Goal: Transaction & Acquisition: Purchase product/service

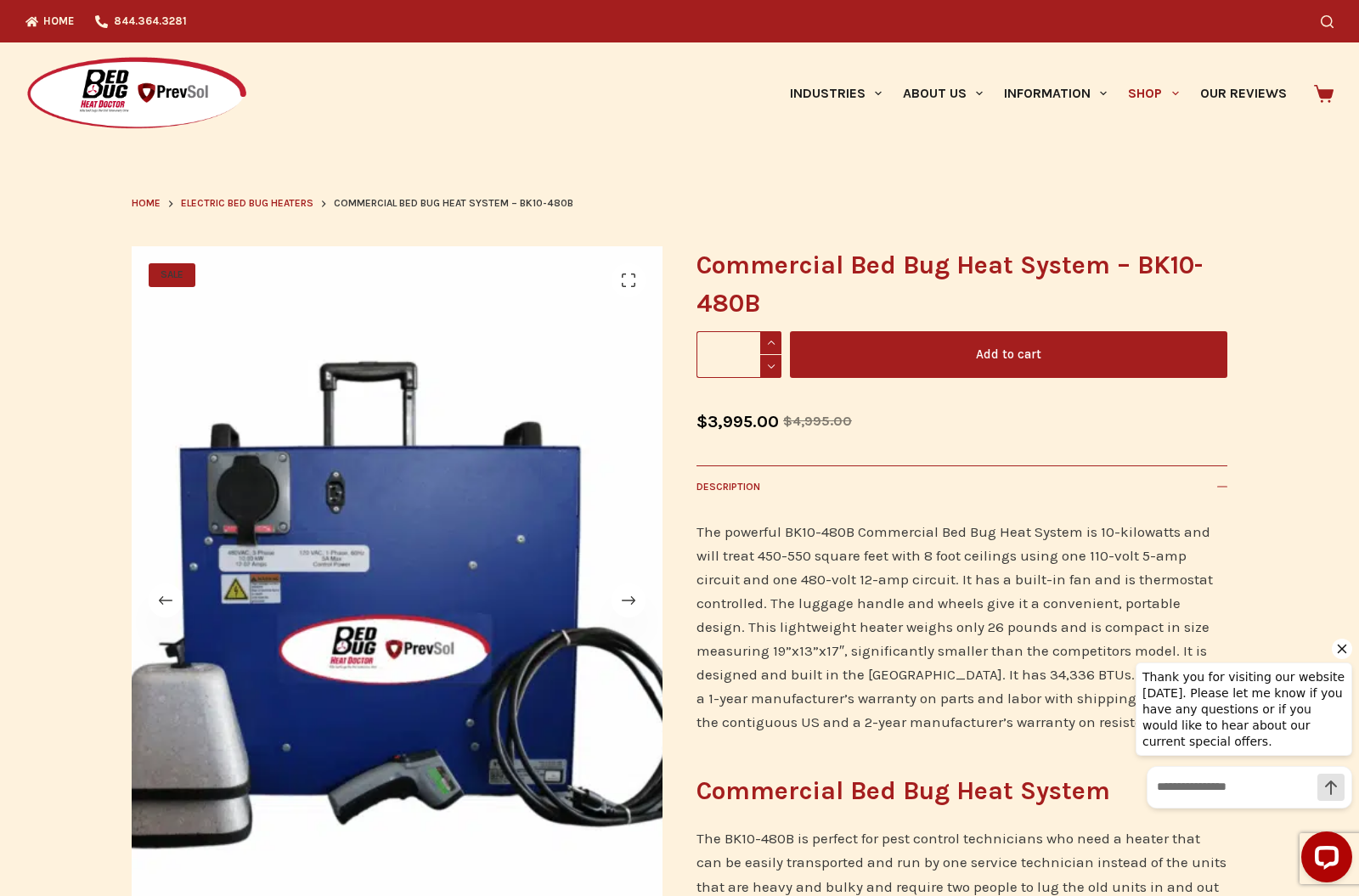
click at [763, 399] on div "Commercial Bed Bug Heat System – BK10-480B Commercial Bed Bug Heat System - BK1…" at bounding box center [961, 853] width 530 height 1213
click at [778, 348] on span at bounding box center [770, 343] width 21 height 23
click at [778, 347] on span at bounding box center [770, 343] width 21 height 23
click at [772, 345] on span at bounding box center [770, 343] width 21 height 23
click at [772, 344] on span at bounding box center [770, 343] width 21 height 23
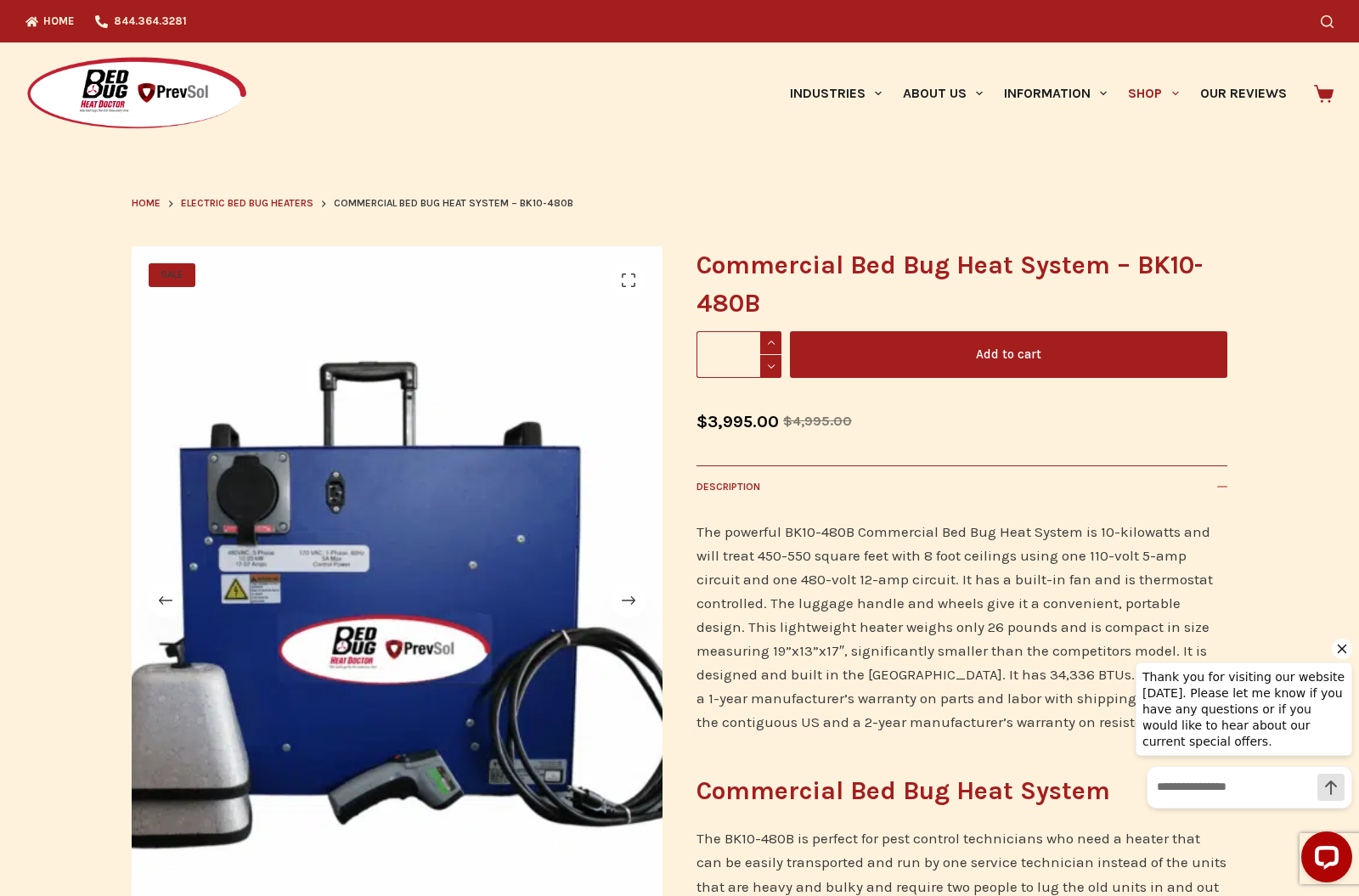
click at [780, 343] on span at bounding box center [770, 343] width 21 height 23
type input "*"
click at [938, 360] on button "Add to cart" at bounding box center [1008, 354] width 437 height 47
click at [1336, 77] on span "6" at bounding box center [1334, 83] width 13 height 13
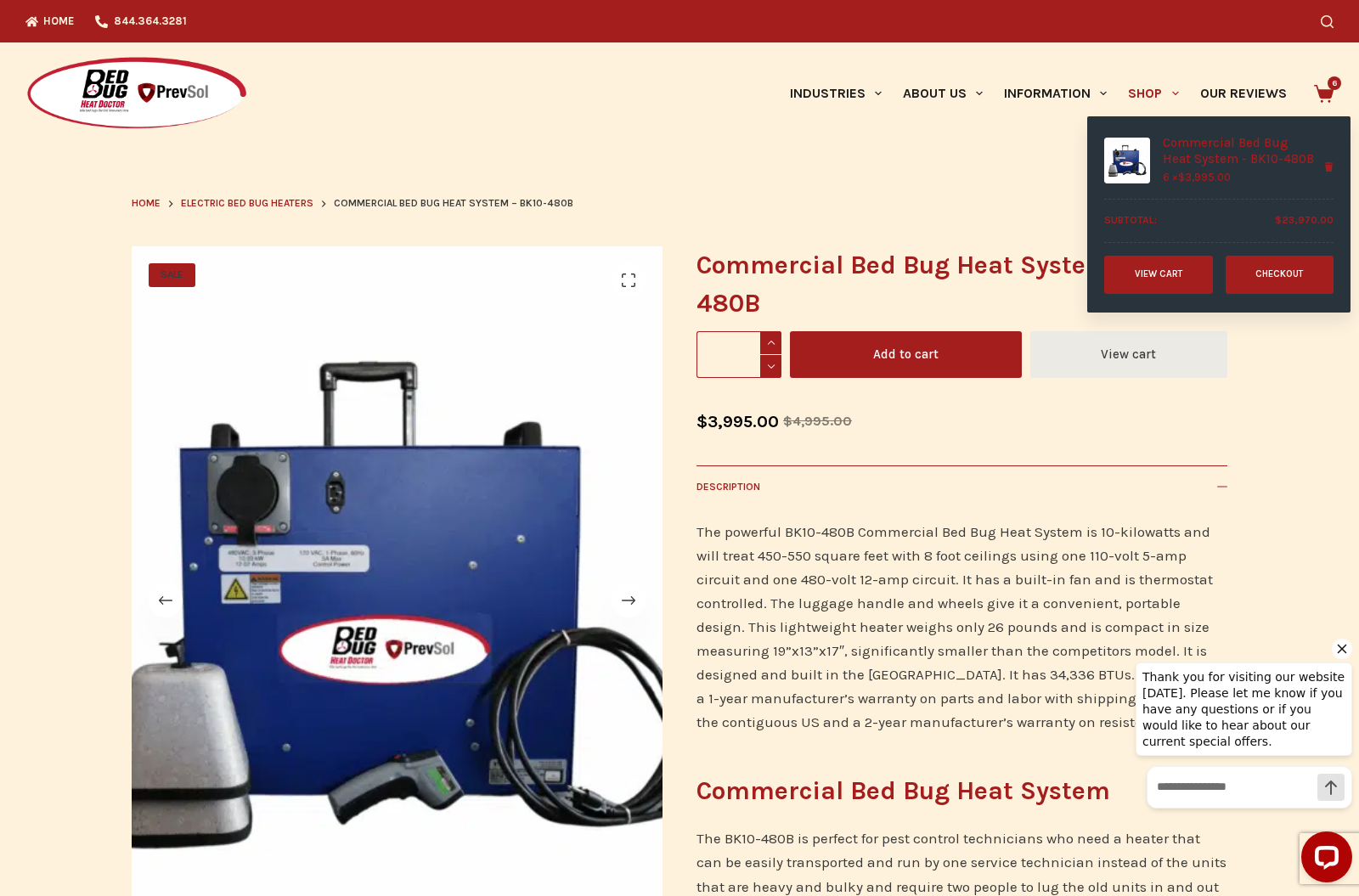
click at [1154, 270] on link "View cart" at bounding box center [1158, 274] width 109 height 38
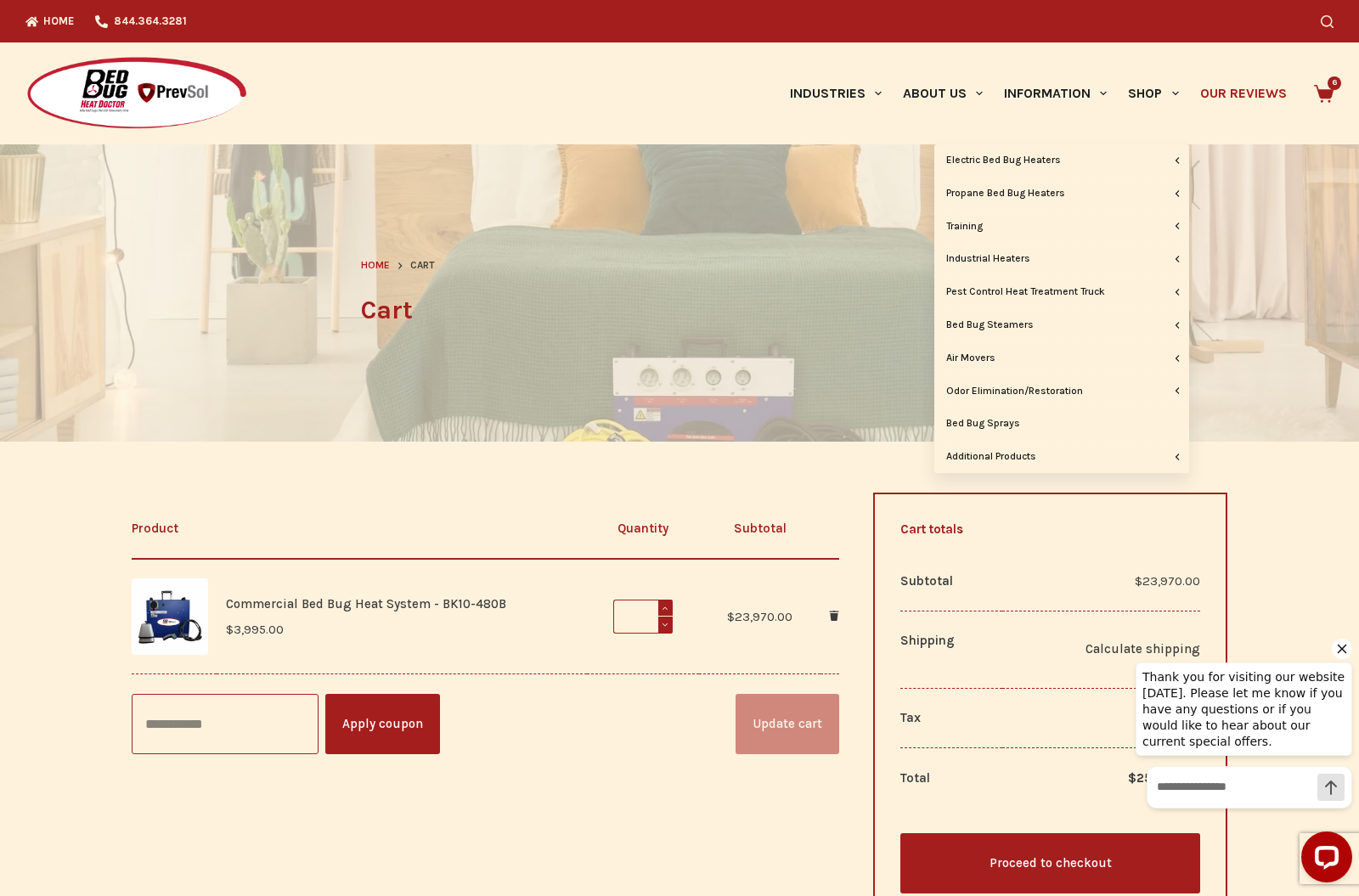
click at [1229, 97] on link "Our Reviews" at bounding box center [1243, 93] width 108 height 102
